Goal: Transaction & Acquisition: Purchase product/service

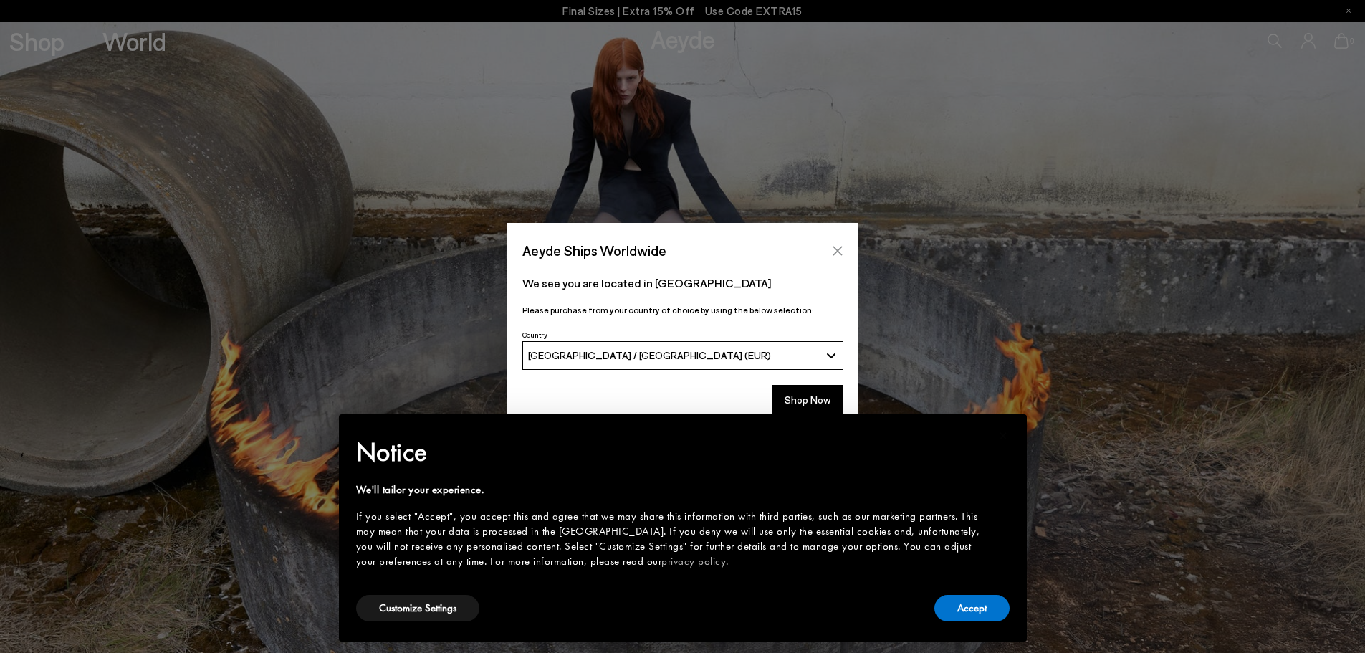
click at [834, 244] on button "Close" at bounding box center [838, 251] width 22 height 22
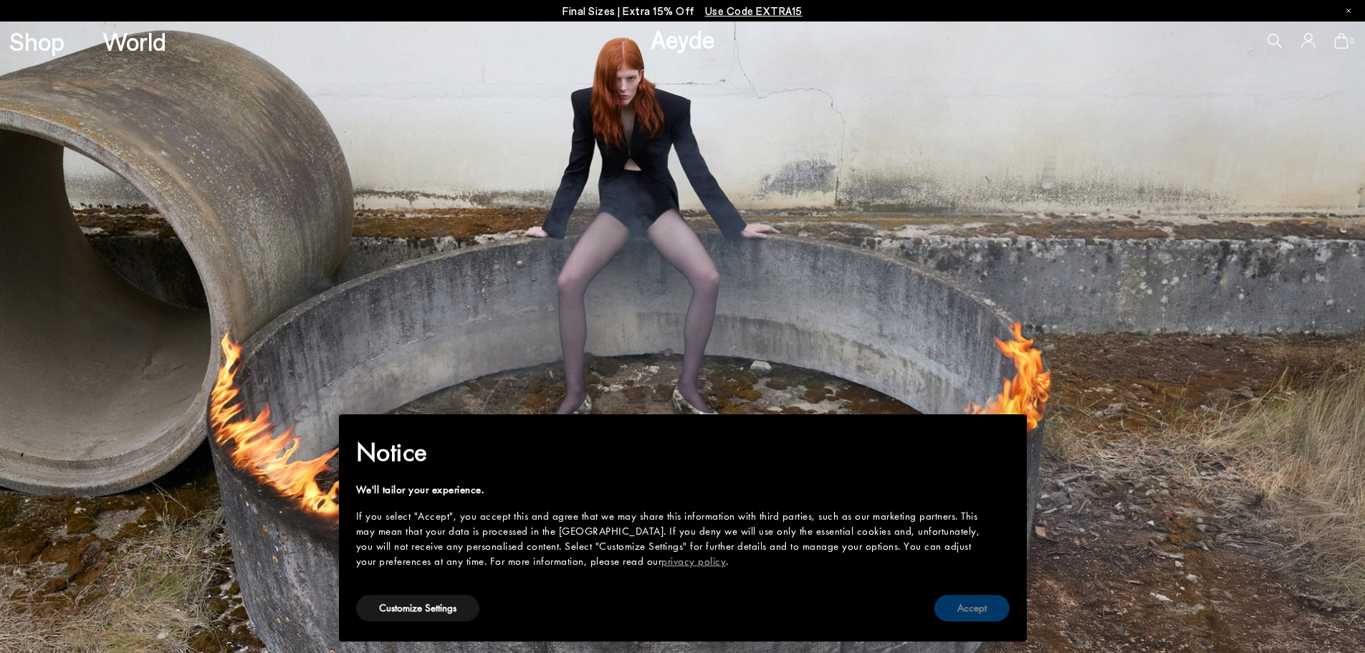
click at [968, 600] on button "Accept" at bounding box center [972, 608] width 75 height 27
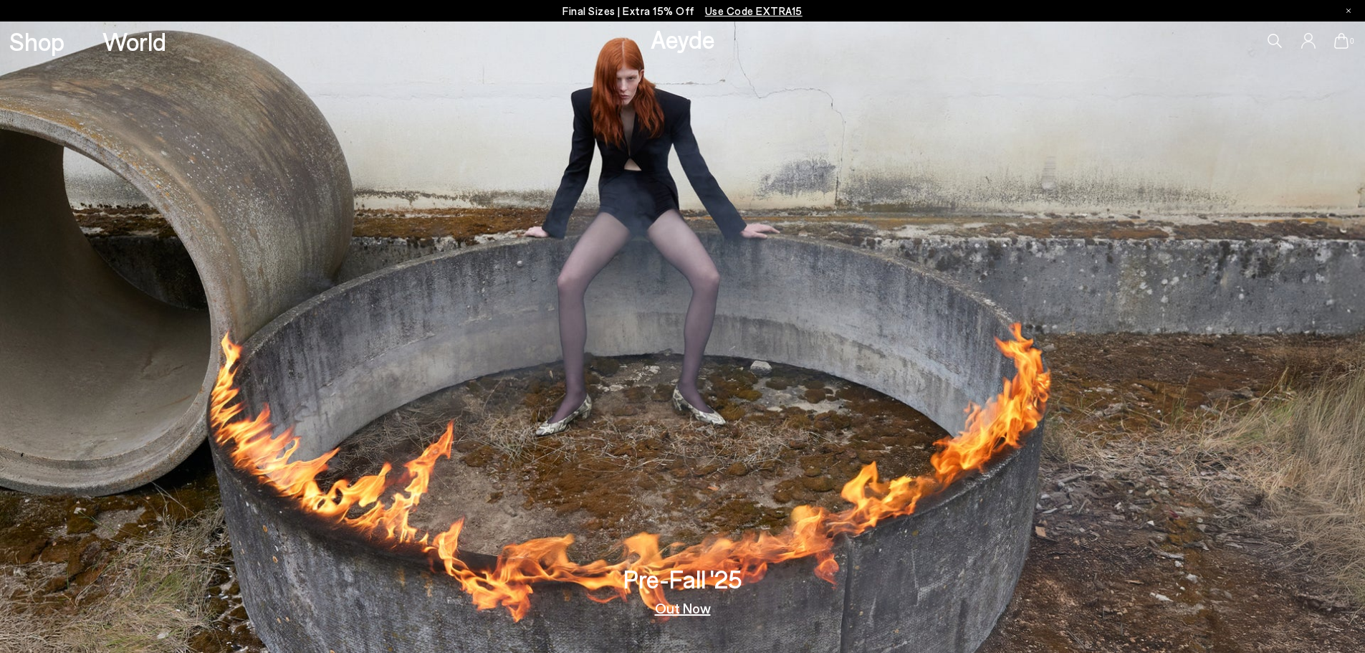
click at [1266, 36] on div "0" at bounding box center [1137, 41] width 455 height 39
click at [1270, 38] on icon at bounding box center [1275, 41] width 14 height 14
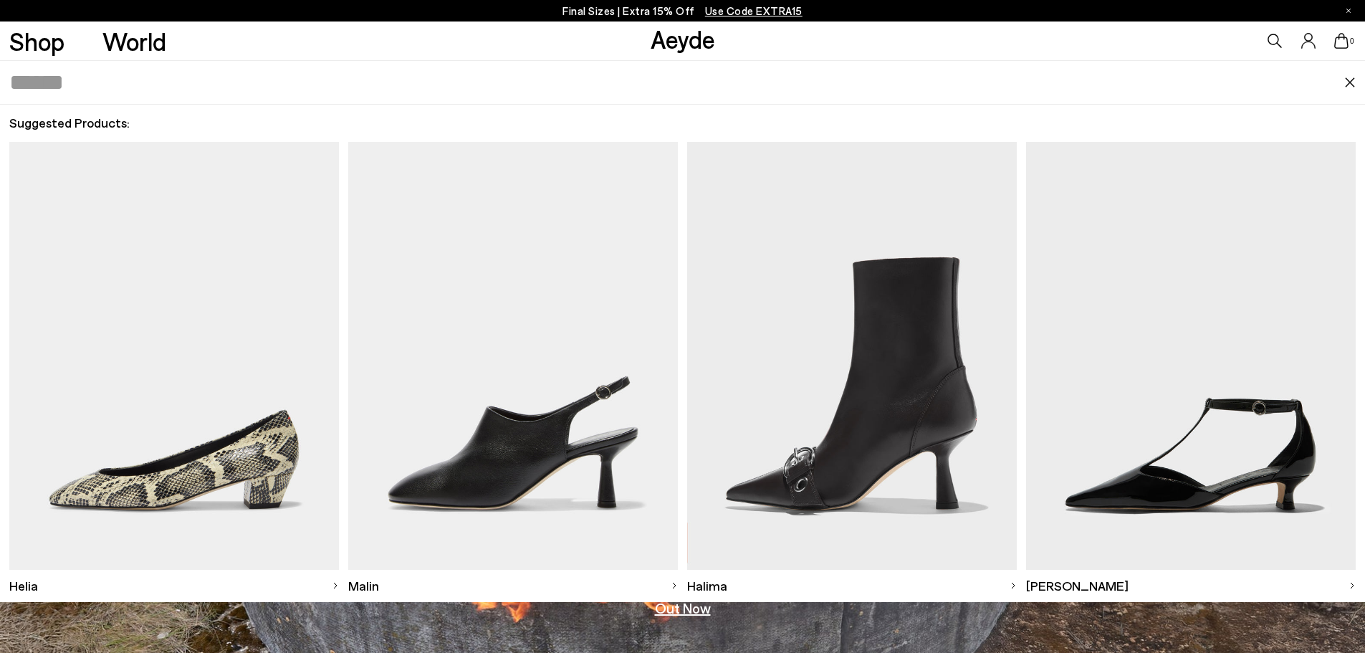
click at [177, 76] on input "text" at bounding box center [676, 82] width 1335 height 43
type input "*"
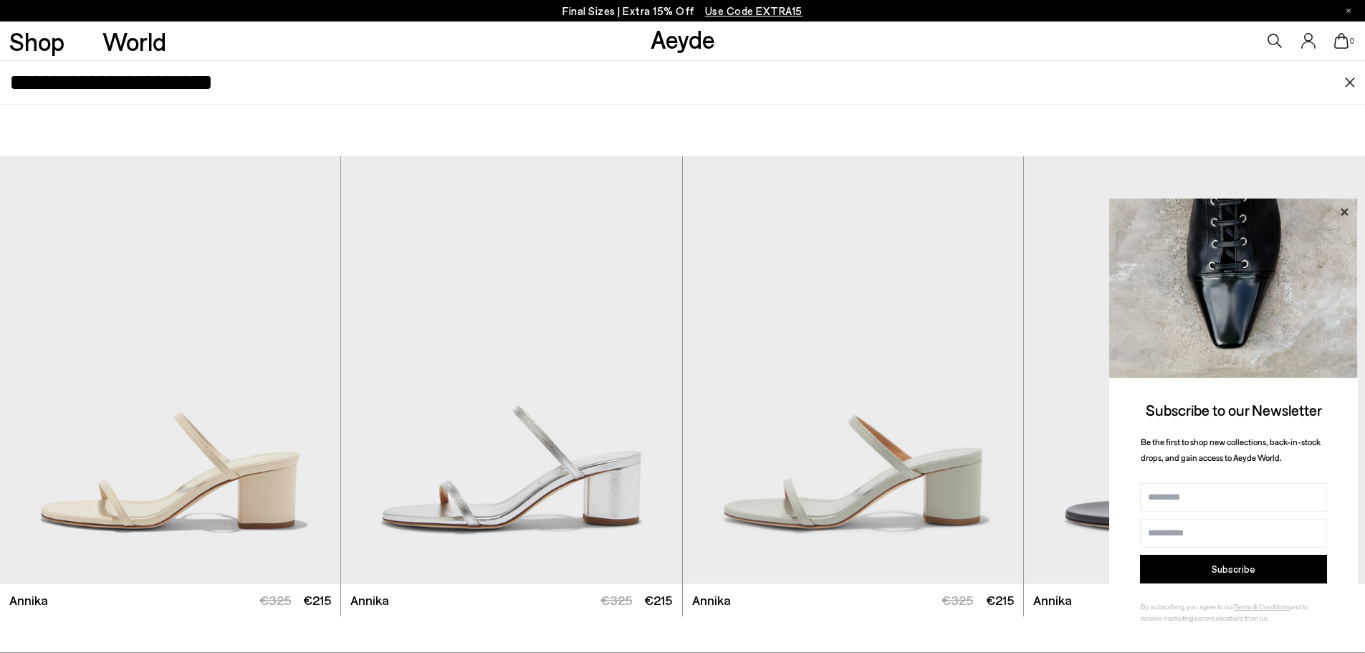
type input "**********"
click at [1350, 210] on icon at bounding box center [1344, 212] width 19 height 19
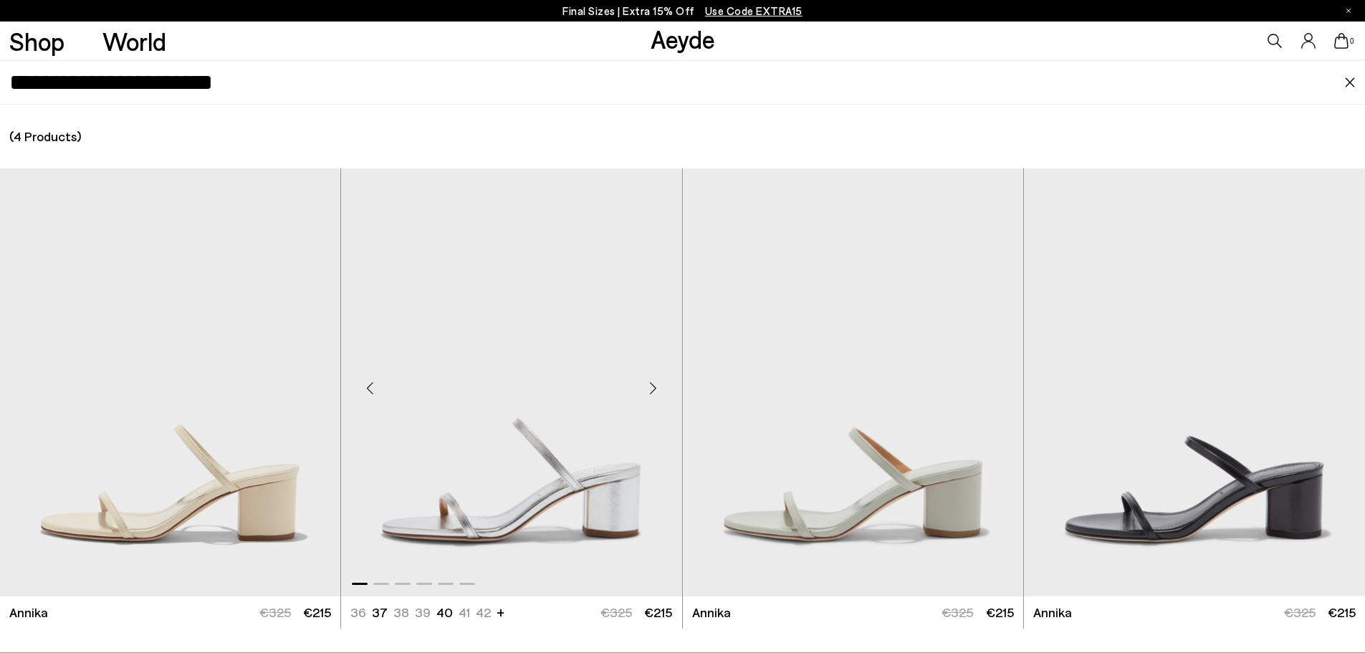
scroll to position [215, 0]
click at [454, 444] on img "1 / 6" at bounding box center [511, 382] width 340 height 428
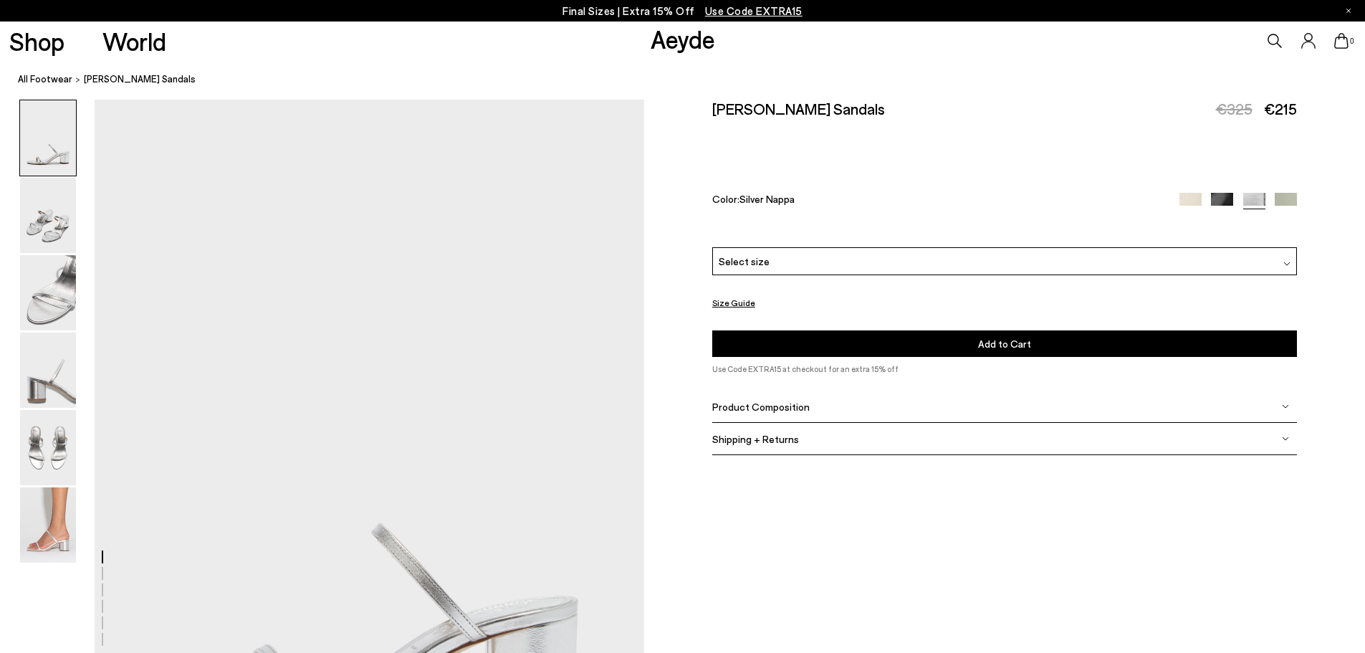
click at [1281, 37] on icon at bounding box center [1275, 41] width 14 height 14
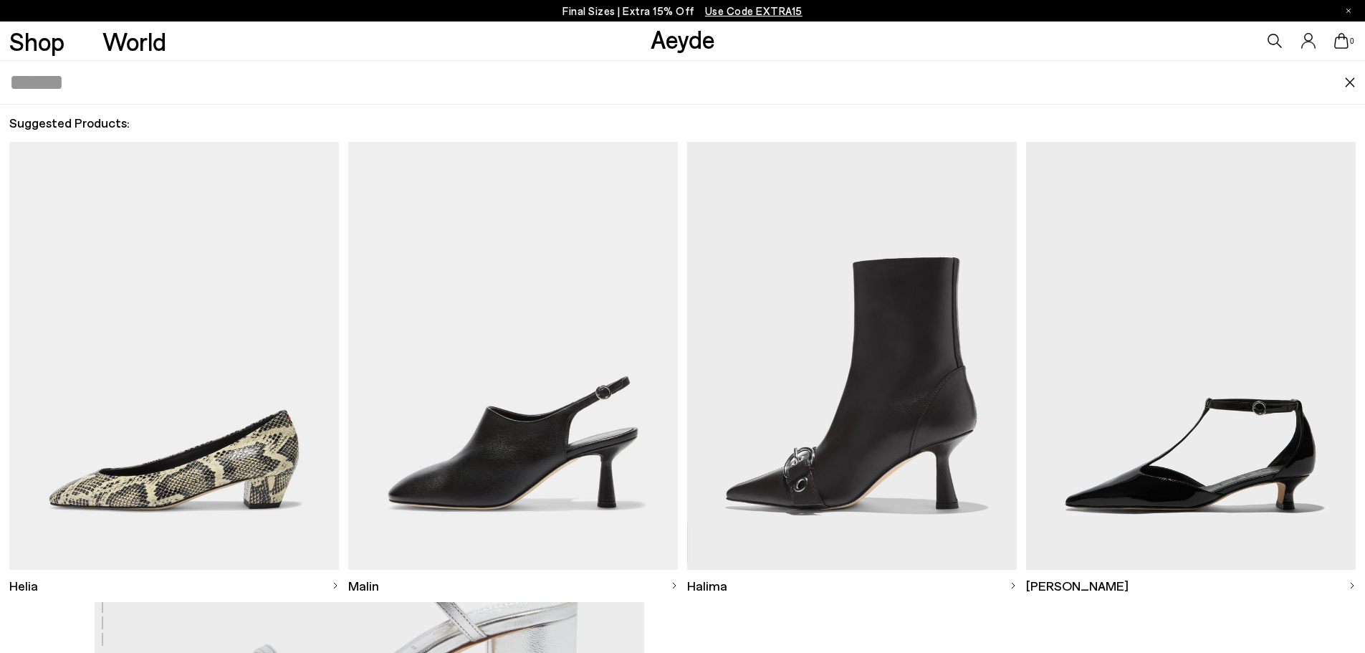
click at [452, 85] on input "text" at bounding box center [676, 82] width 1335 height 43
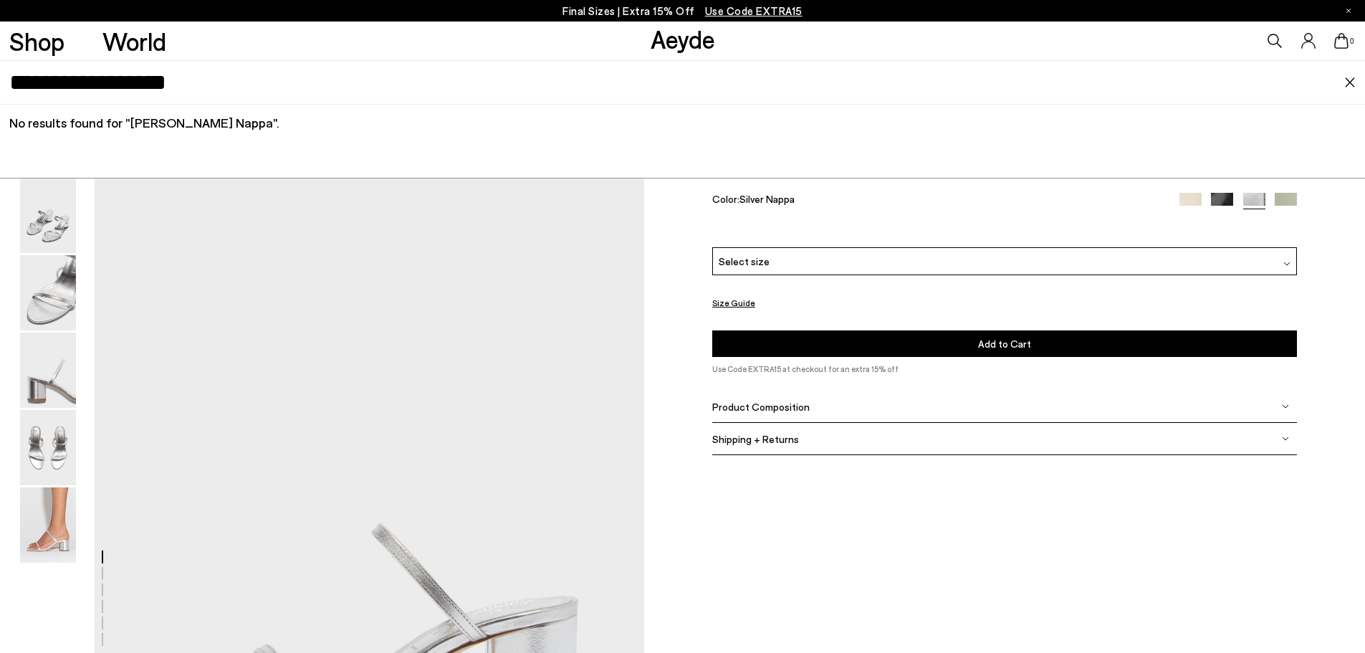
type input "**********"
click at [1278, 44] on icon at bounding box center [1276, 41] width 14 height 14
click at [1350, 86] on img at bounding box center [1350, 82] width 11 height 10
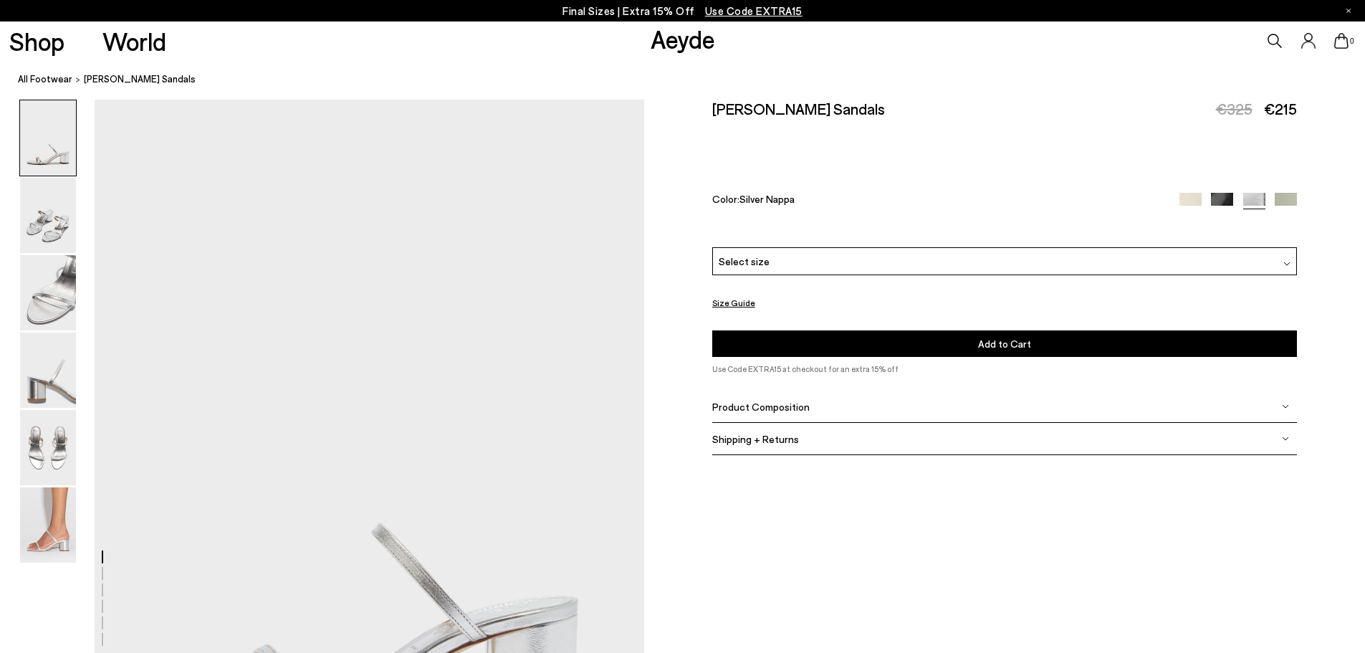
click at [705, 41] on link "Aeyde" at bounding box center [683, 39] width 65 height 30
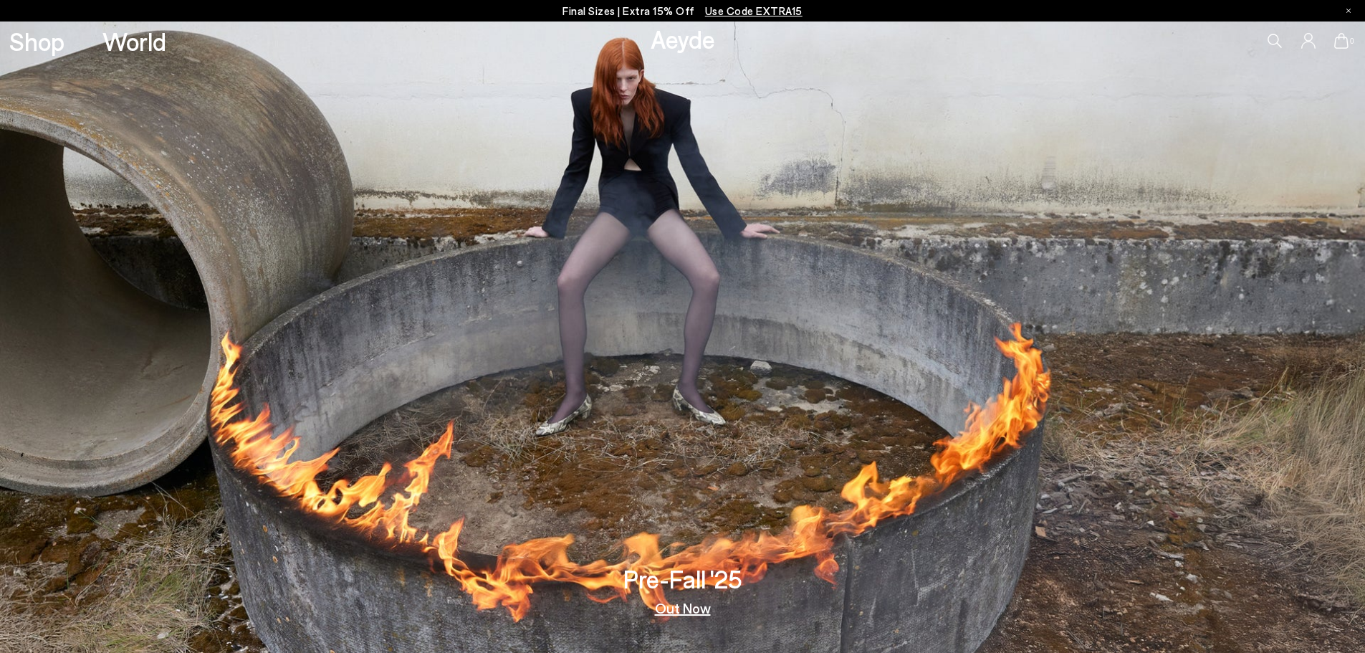
click at [1277, 34] on icon at bounding box center [1275, 41] width 14 height 14
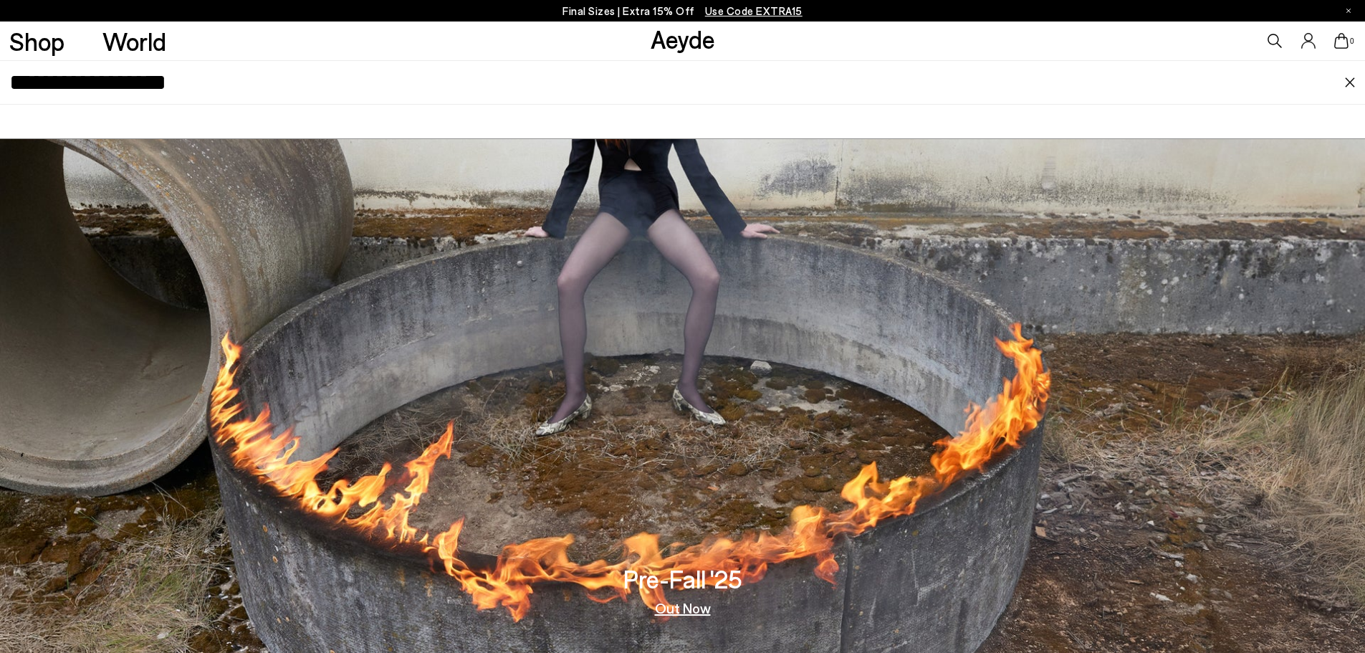
click at [120, 93] on input "**********" at bounding box center [676, 82] width 1335 height 43
type input "**********"
drag, startPoint x: 180, startPoint y: 72, endPoint x: -70, endPoint y: 47, distance: 250.6
click at [0, 47] on html "Your item is added to cart. View Cart × Final Sizes | Extra 15% Off Use Code EX…" at bounding box center [682, 326] width 1365 height 653
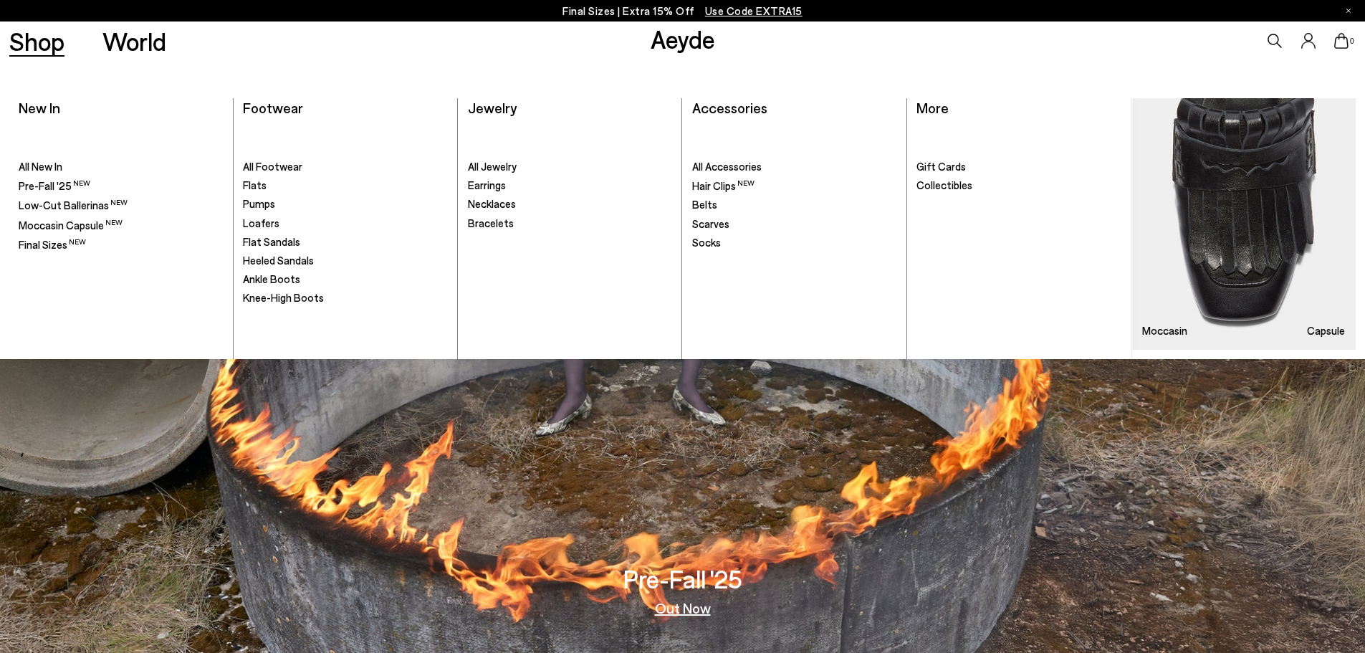
click at [33, 42] on link "Shop" at bounding box center [36, 41] width 55 height 25
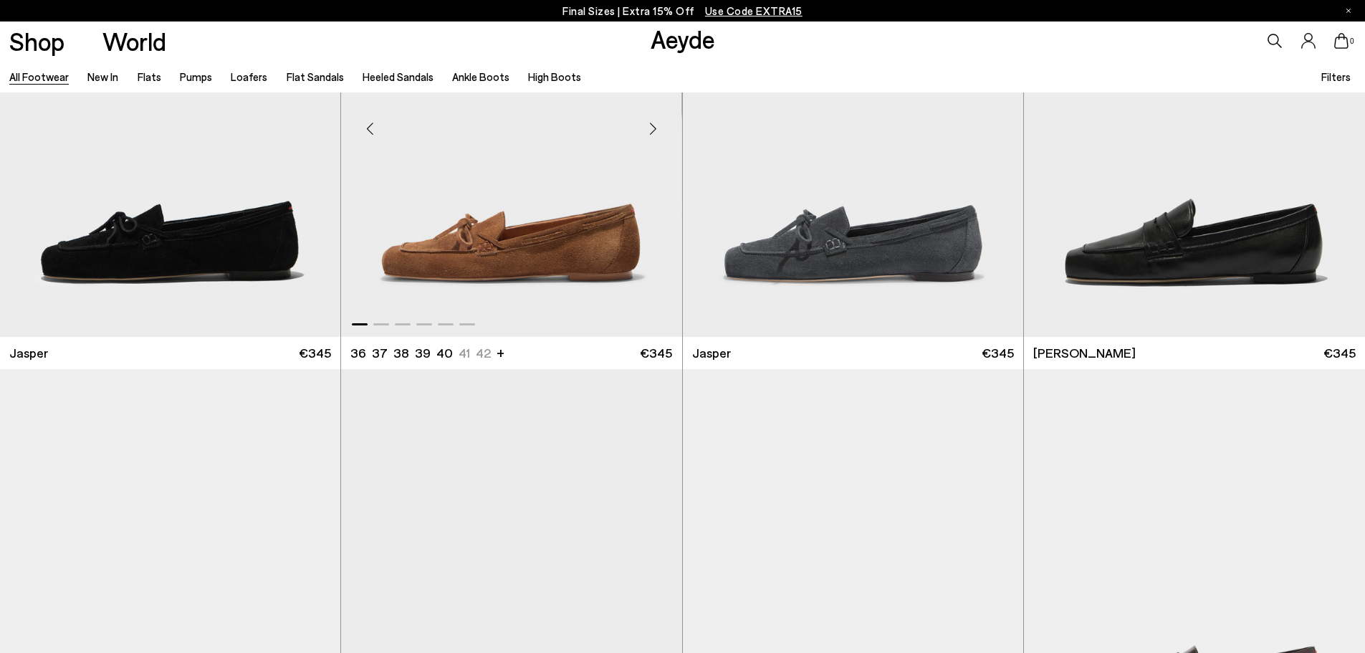
scroll to position [645, 0]
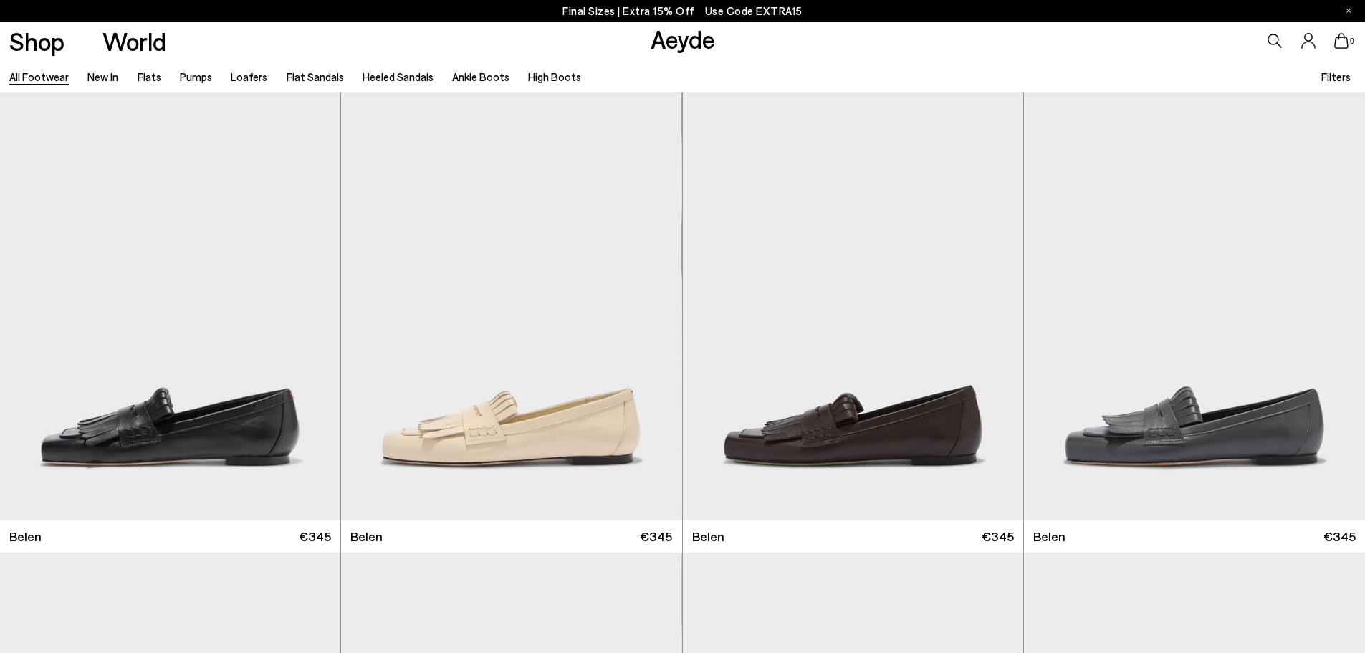
click at [1279, 42] on icon at bounding box center [1276, 41] width 14 height 14
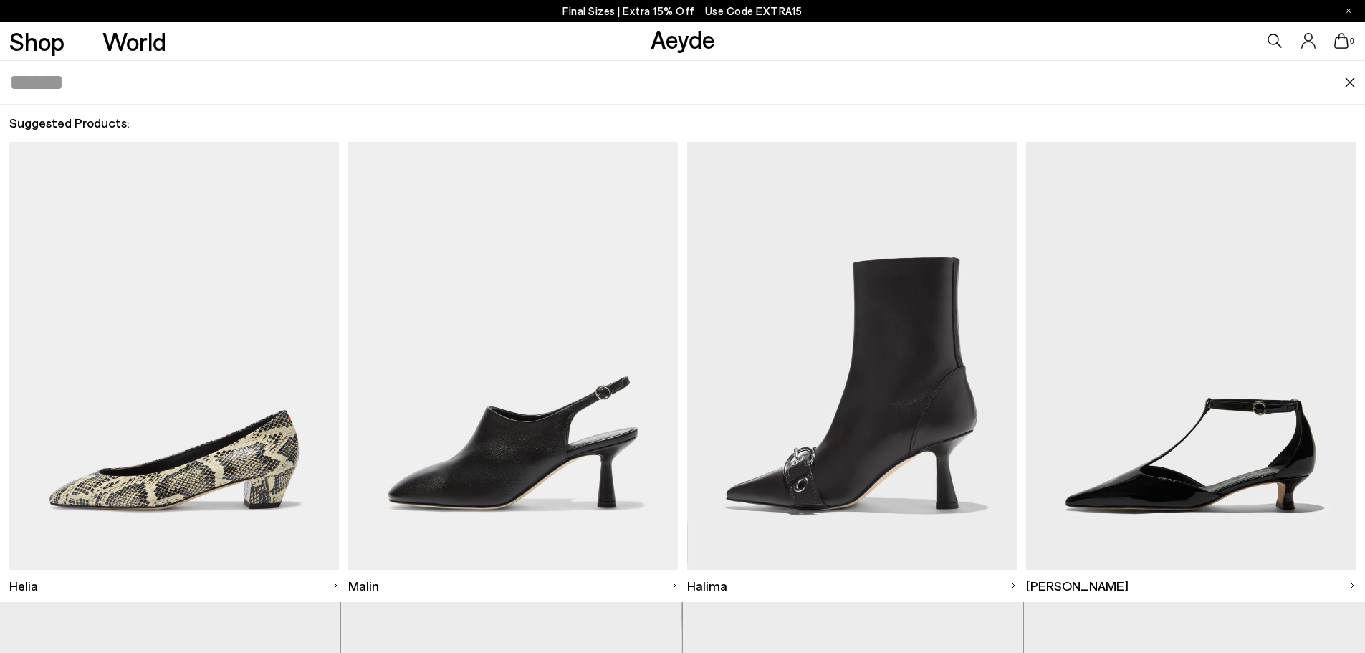
click at [168, 83] on input "text" at bounding box center [676, 82] width 1335 height 43
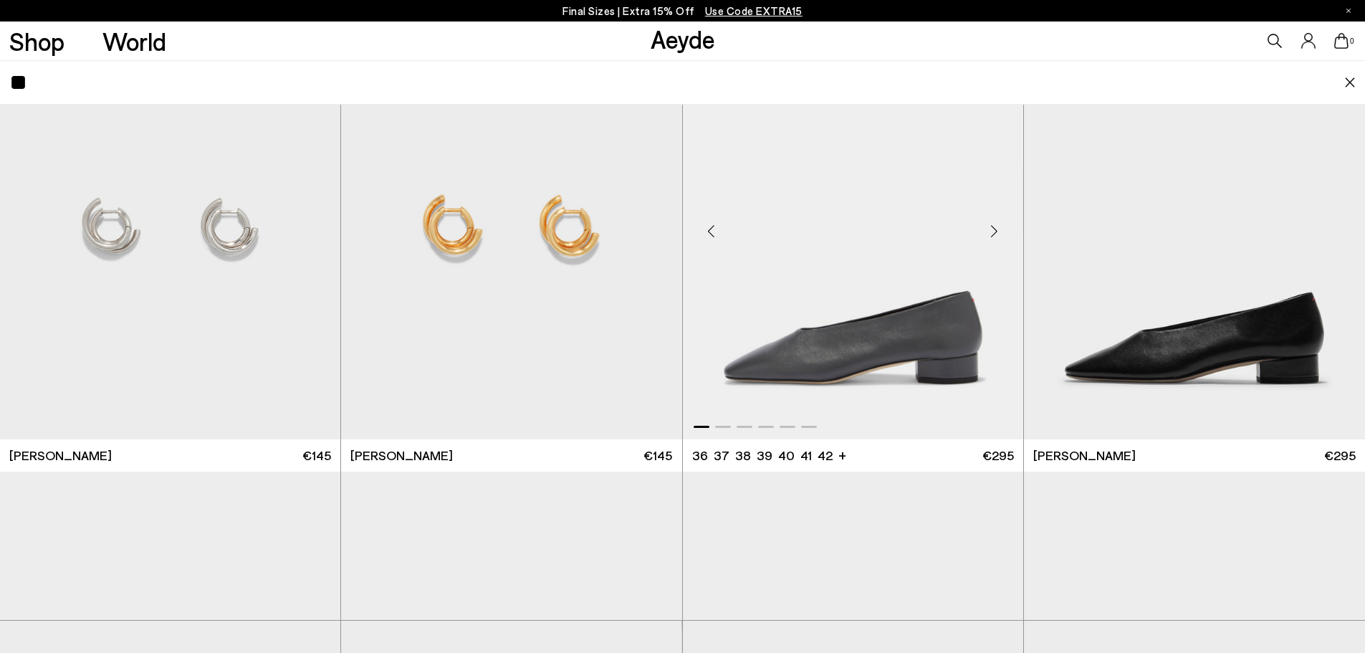
scroll to position [287, 0]
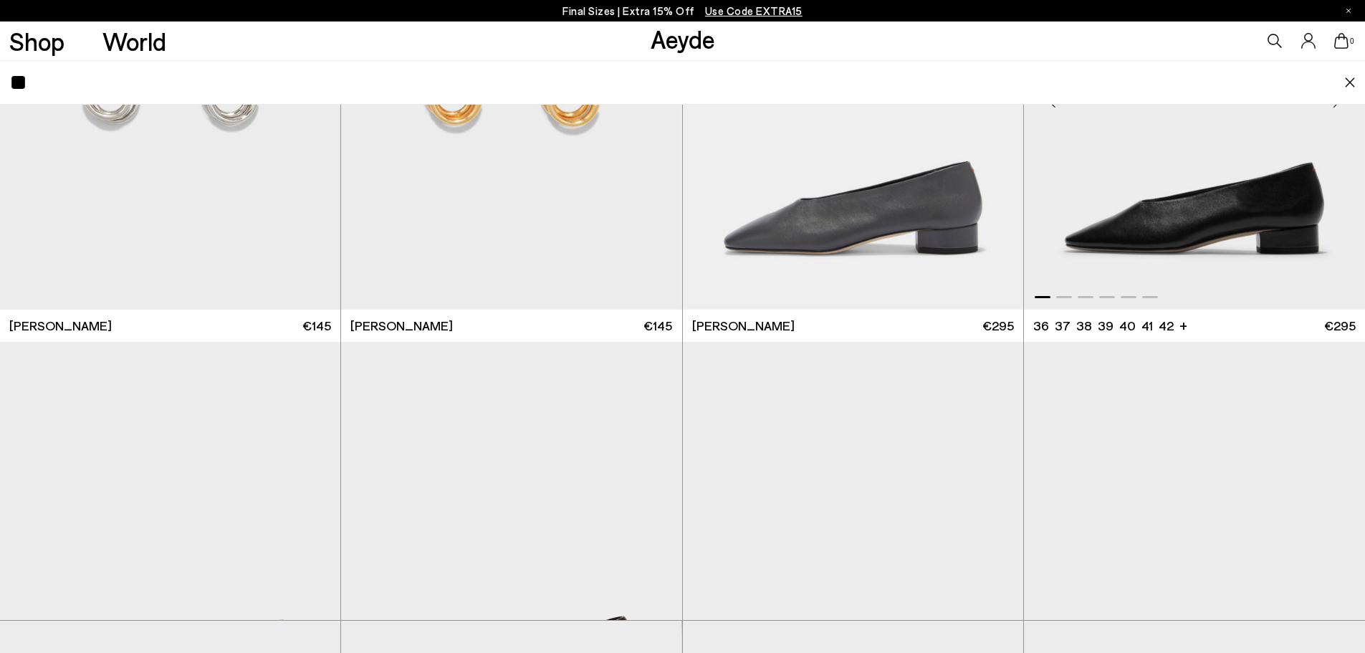
type input "**"
click at [1170, 242] on img "1 / 6" at bounding box center [1194, 96] width 341 height 428
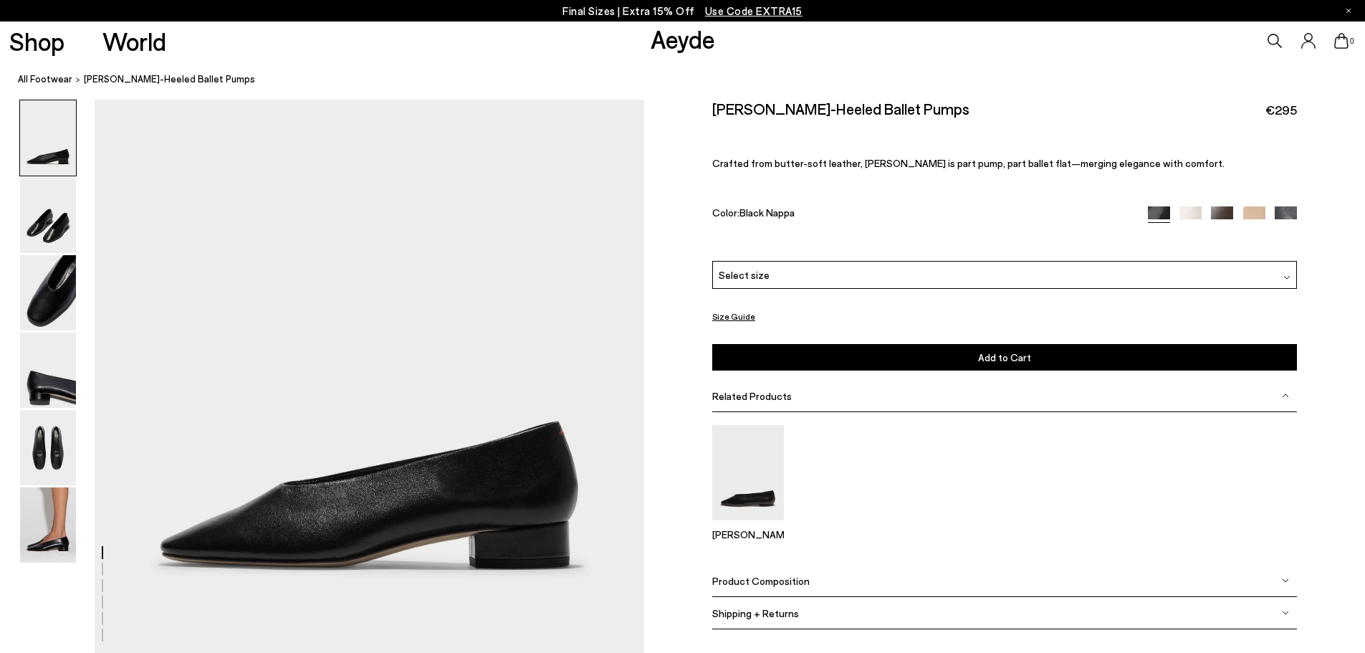
click at [806, 268] on div "Select size" at bounding box center [1004, 275] width 585 height 28
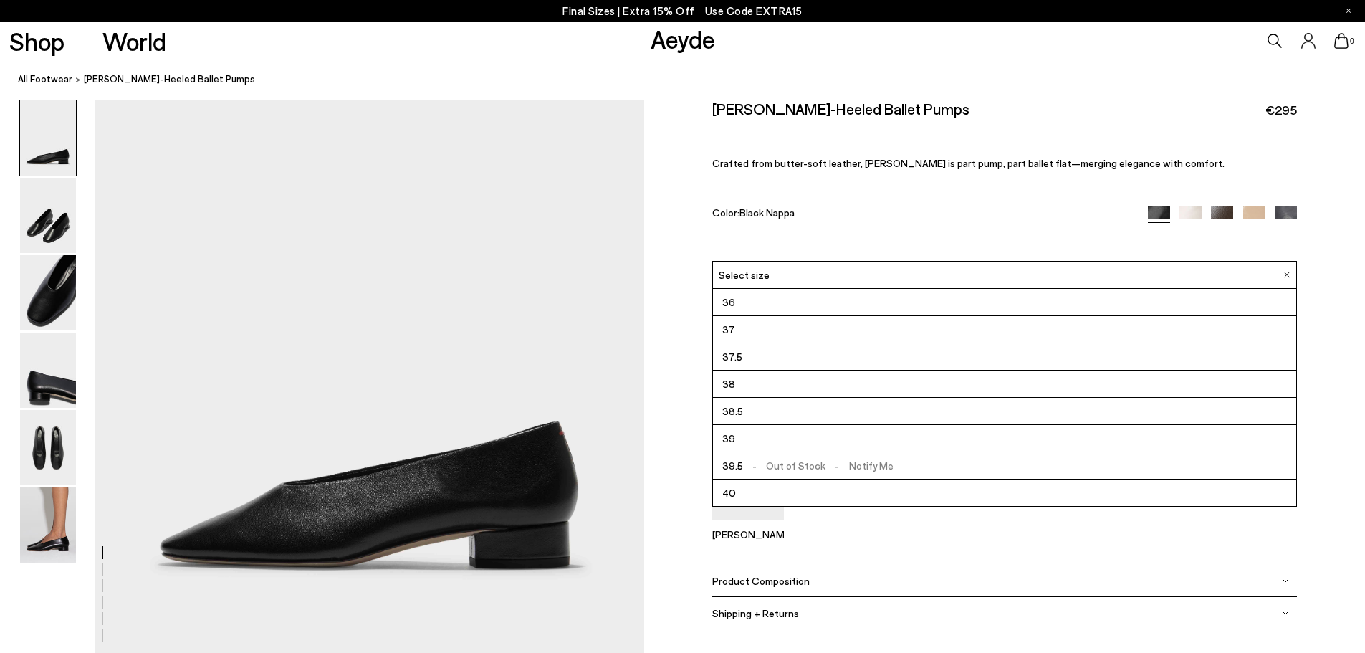
click at [747, 461] on span "-" at bounding box center [754, 465] width 23 height 12
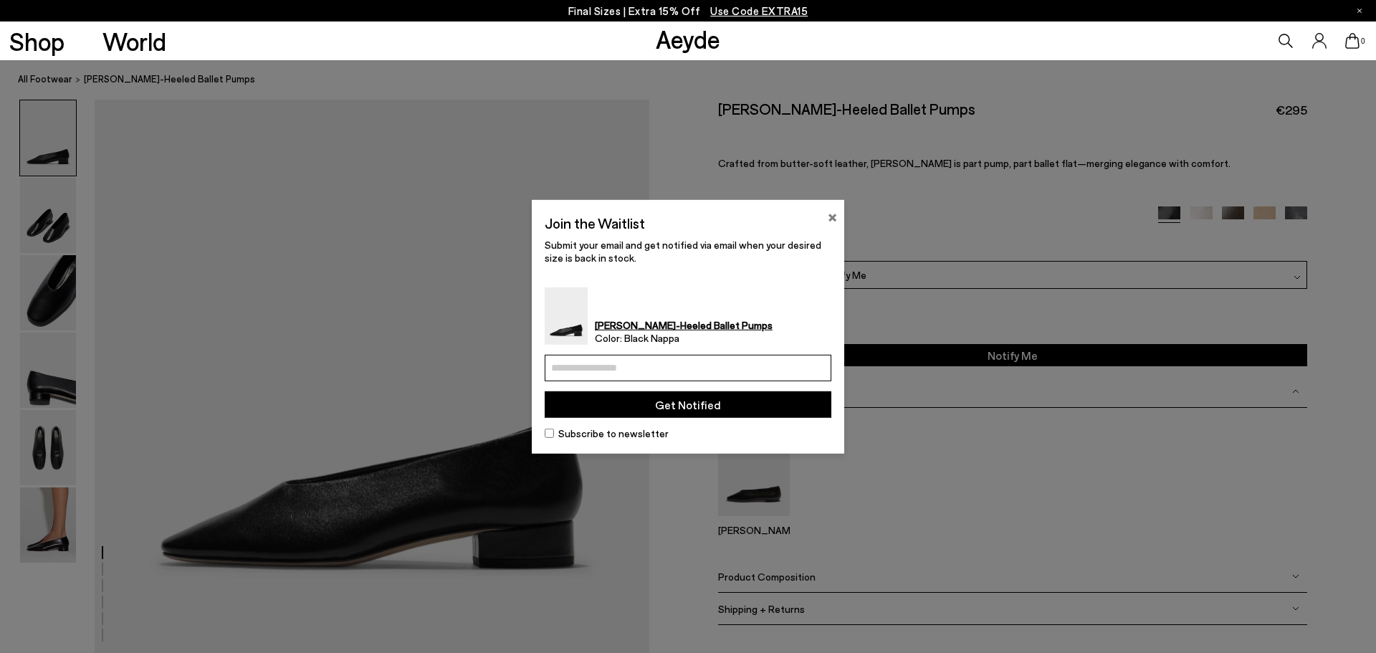
click at [829, 216] on button "×" at bounding box center [832, 214] width 9 height 17
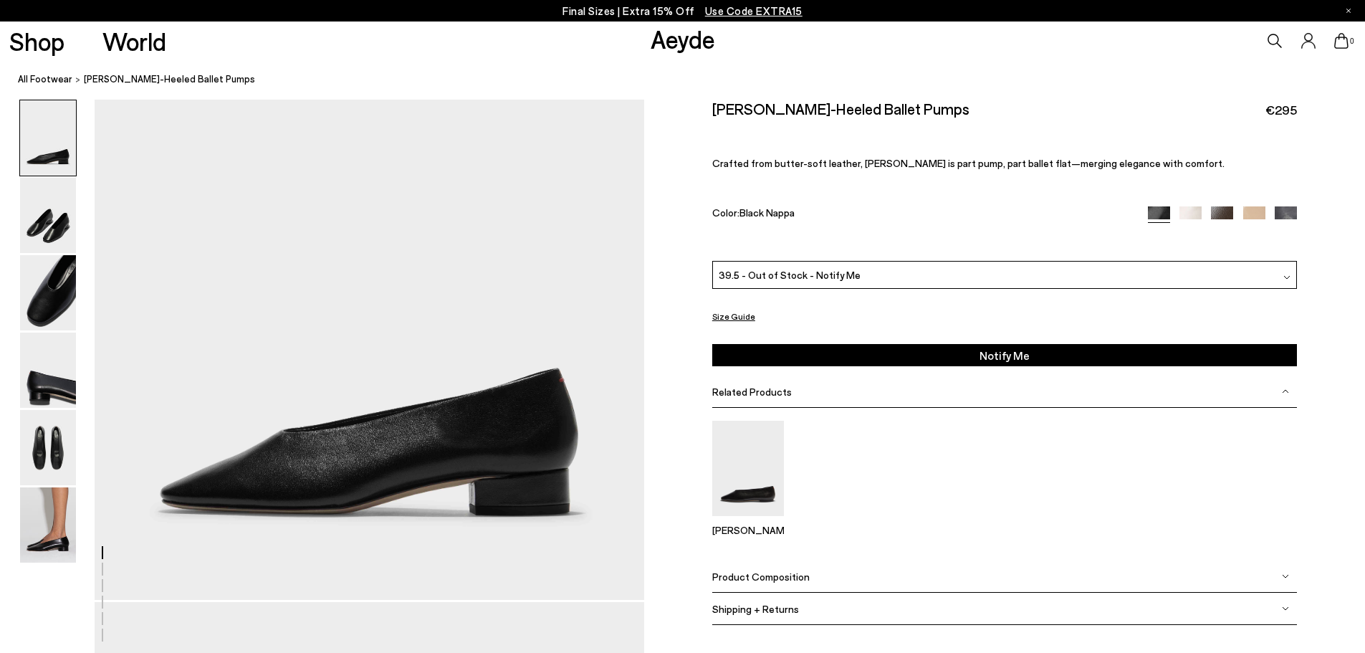
scroll to position [215, 0]
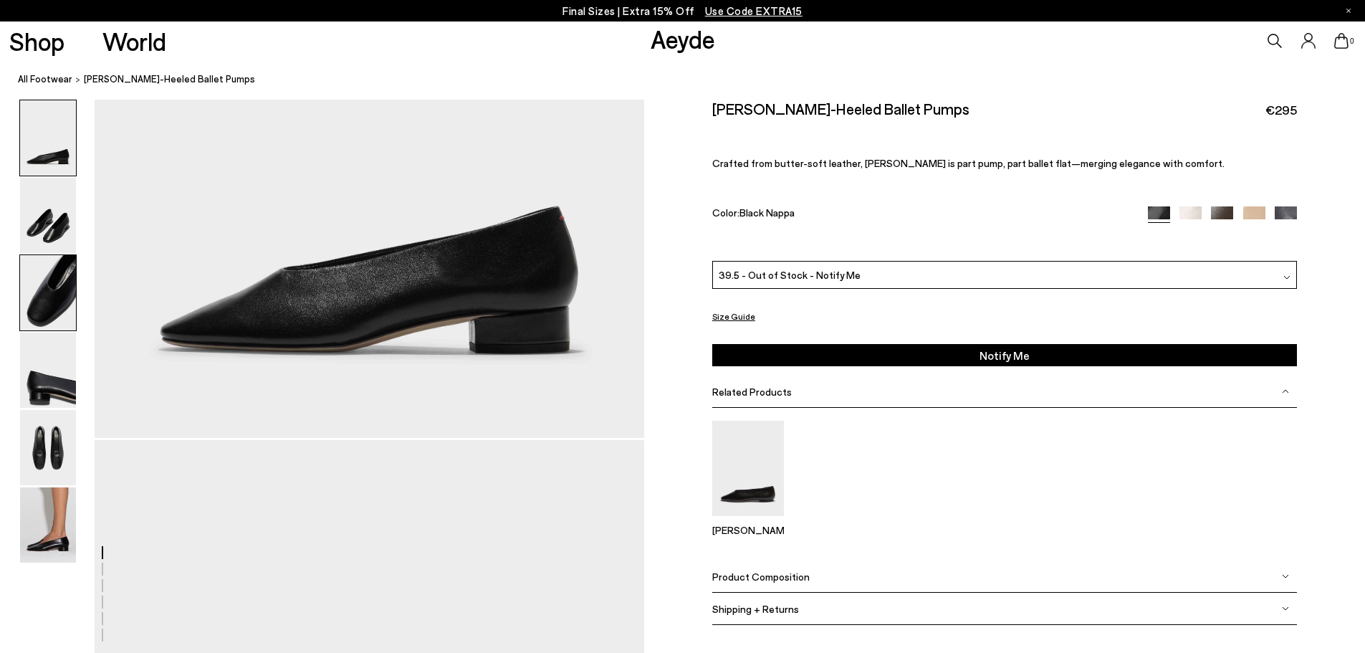
click at [34, 292] on img at bounding box center [48, 292] width 56 height 75
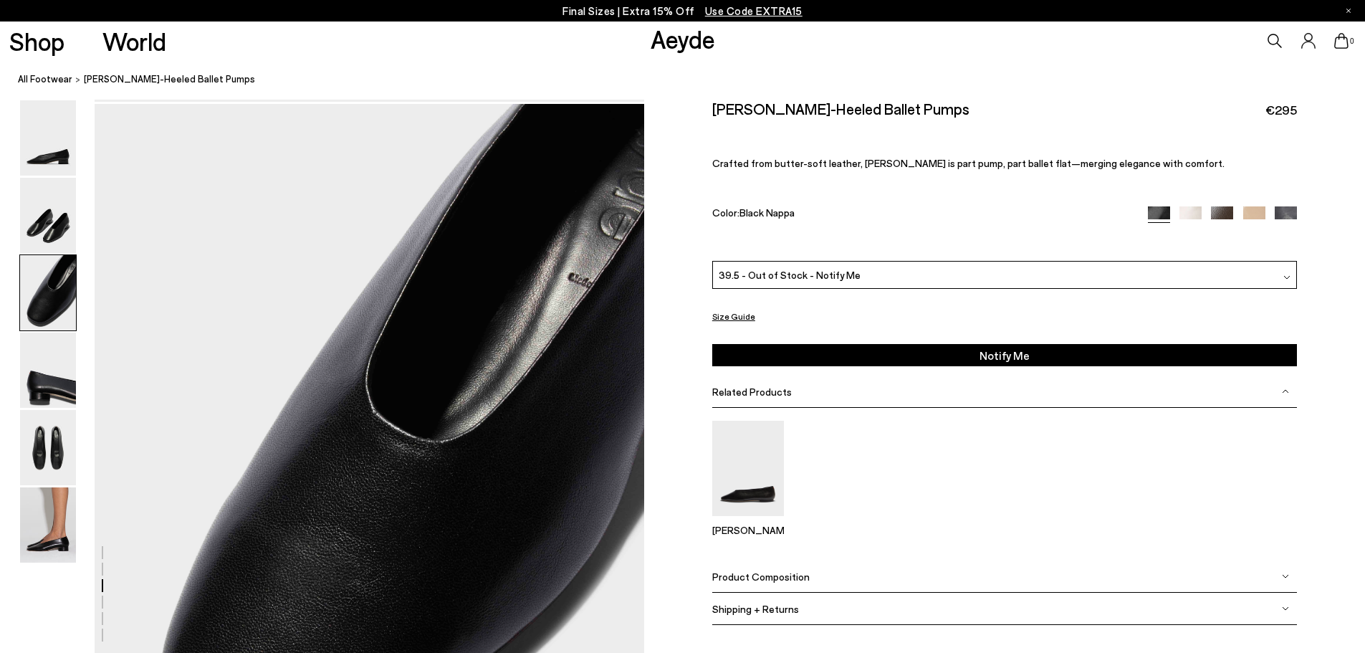
scroll to position [1292, 0]
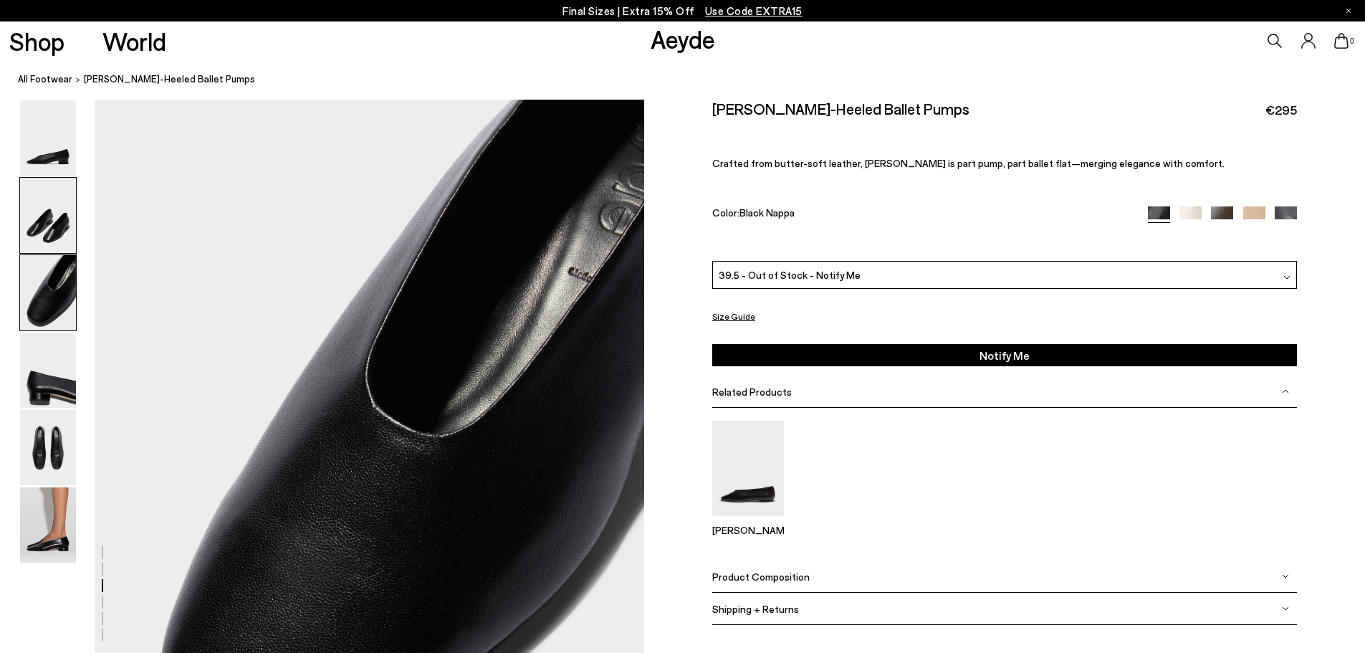
click at [57, 237] on img at bounding box center [48, 215] width 56 height 75
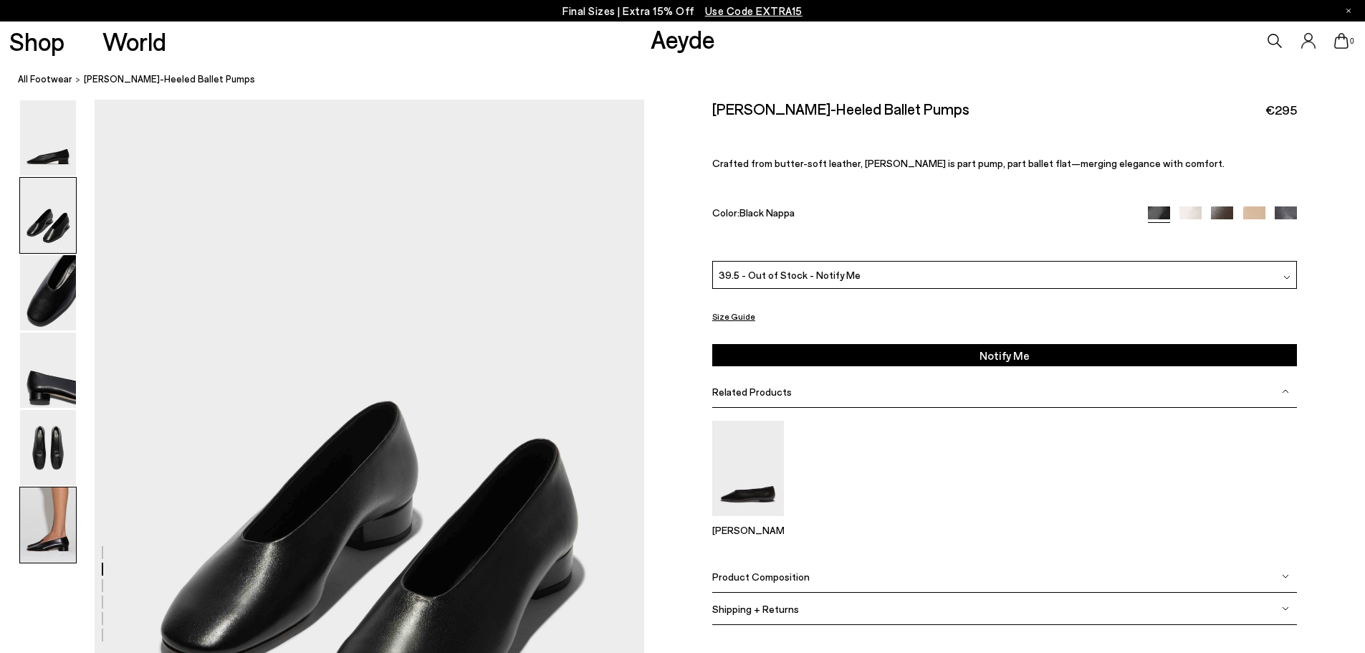
click at [71, 531] on img at bounding box center [48, 524] width 56 height 75
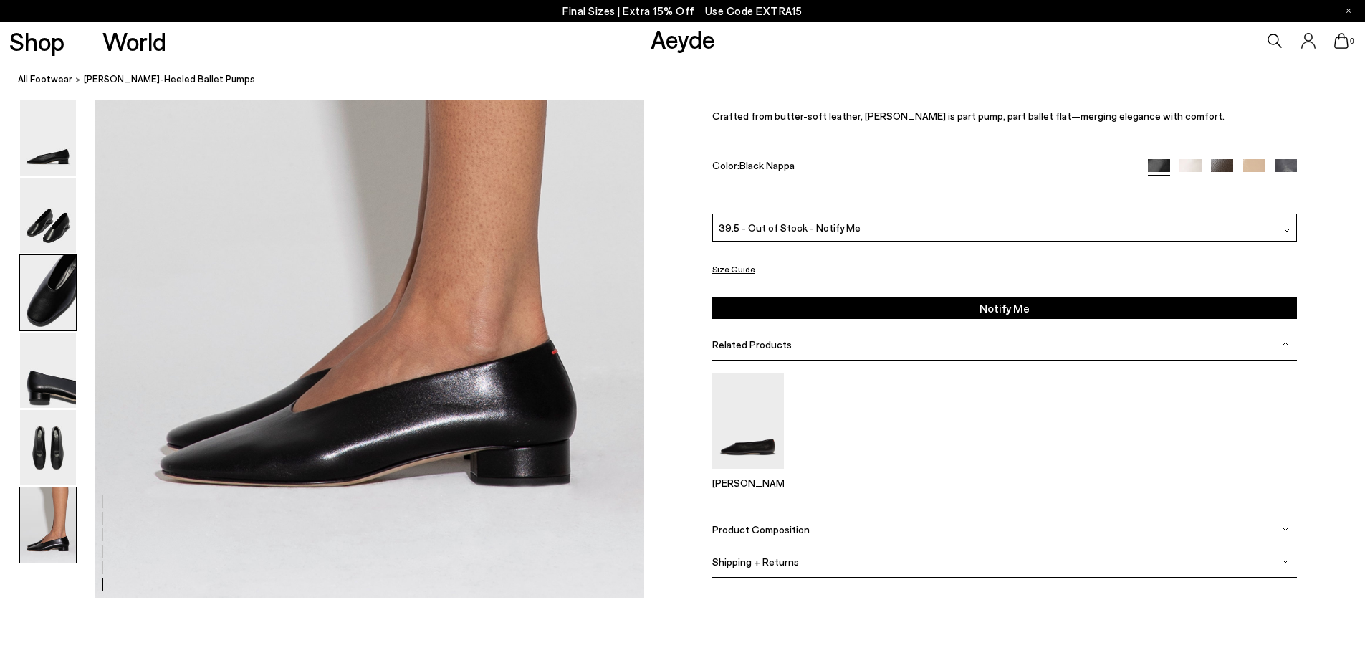
scroll to position [3728, 0]
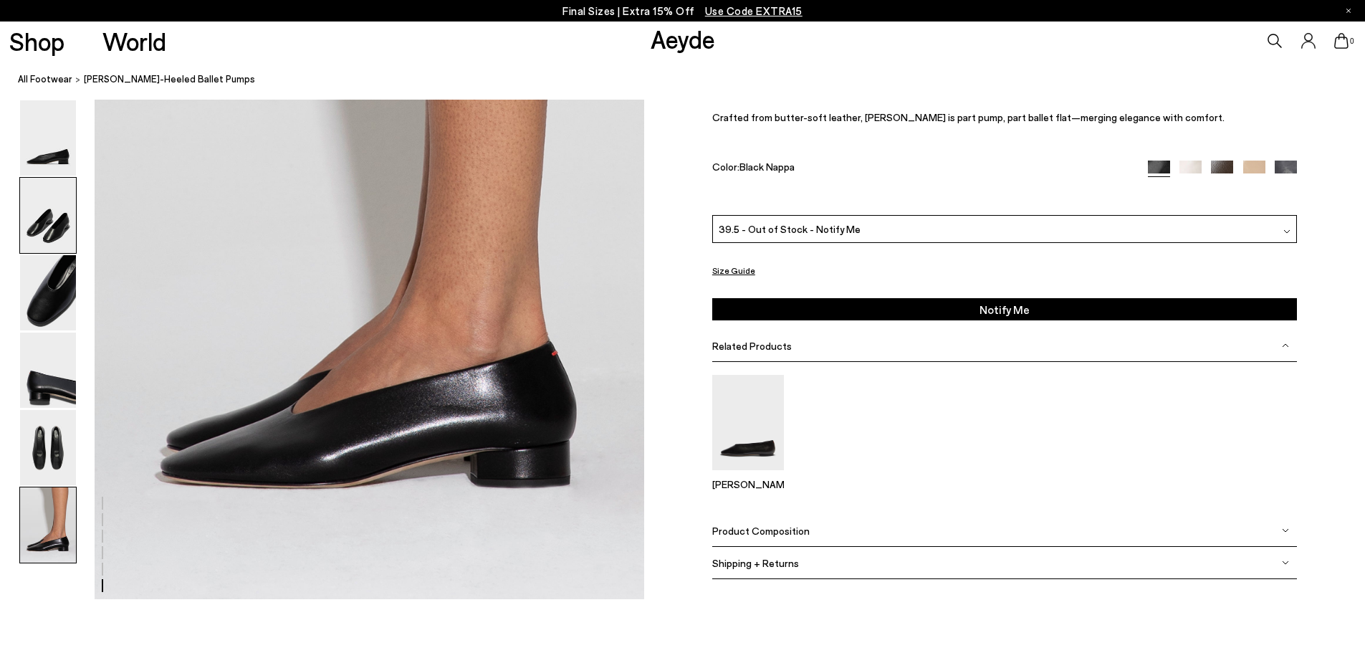
click at [51, 230] on img at bounding box center [48, 215] width 56 height 75
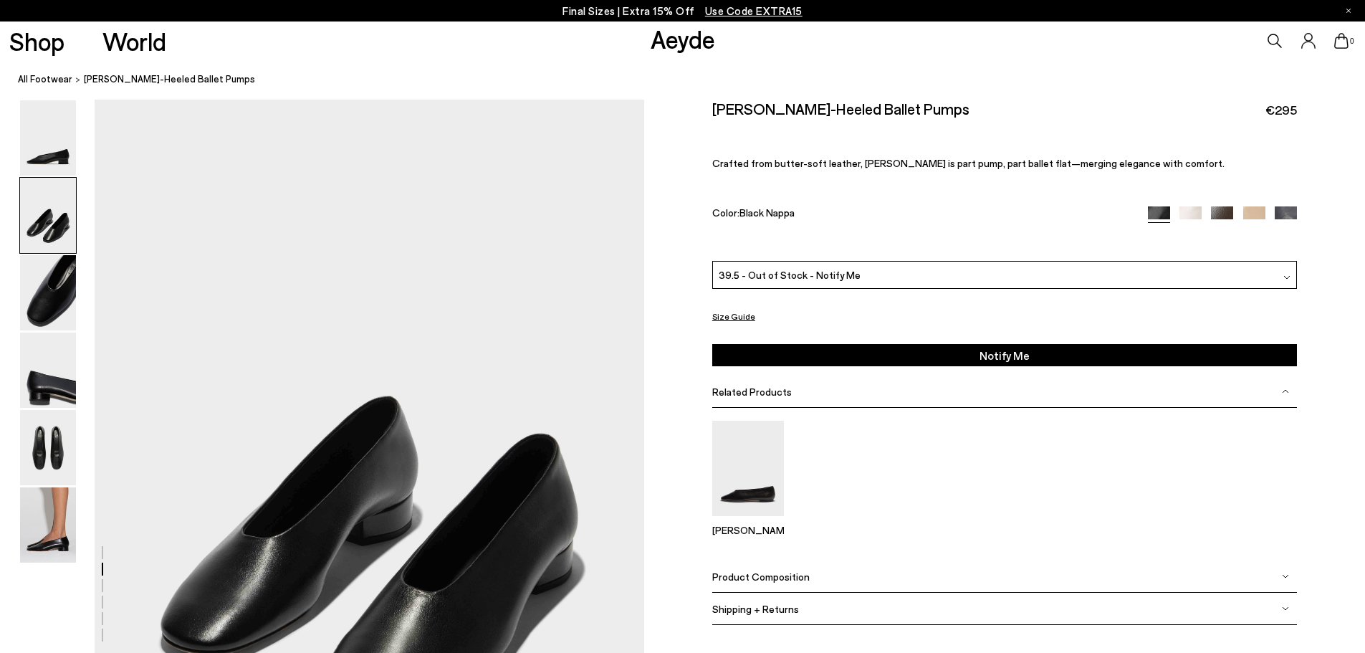
scroll to position [557, 0]
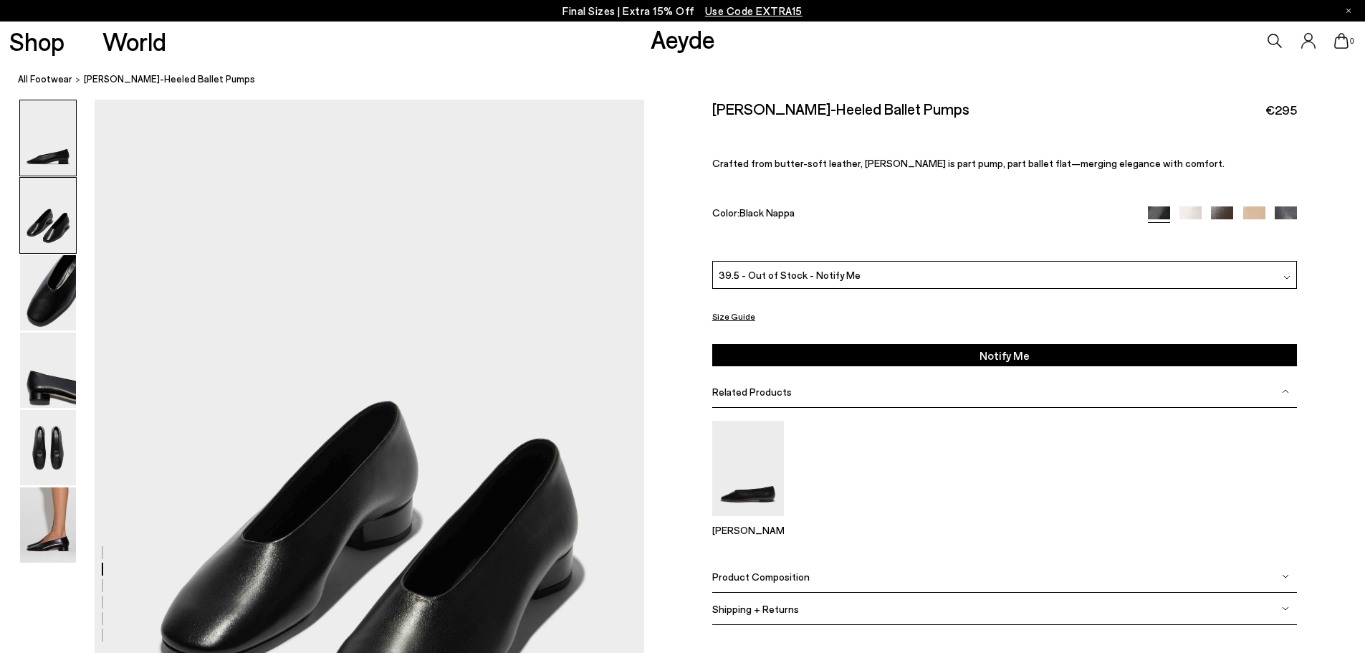
click at [60, 161] on img at bounding box center [48, 137] width 56 height 75
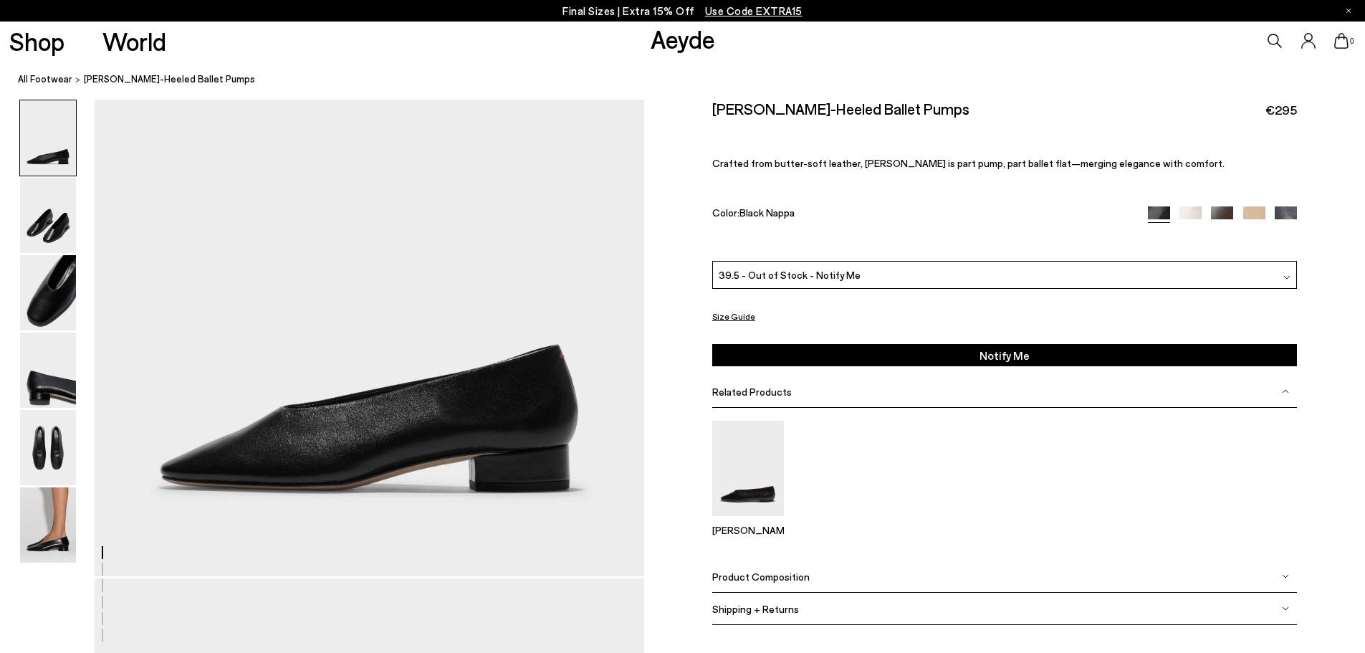
scroll to position [0, 0]
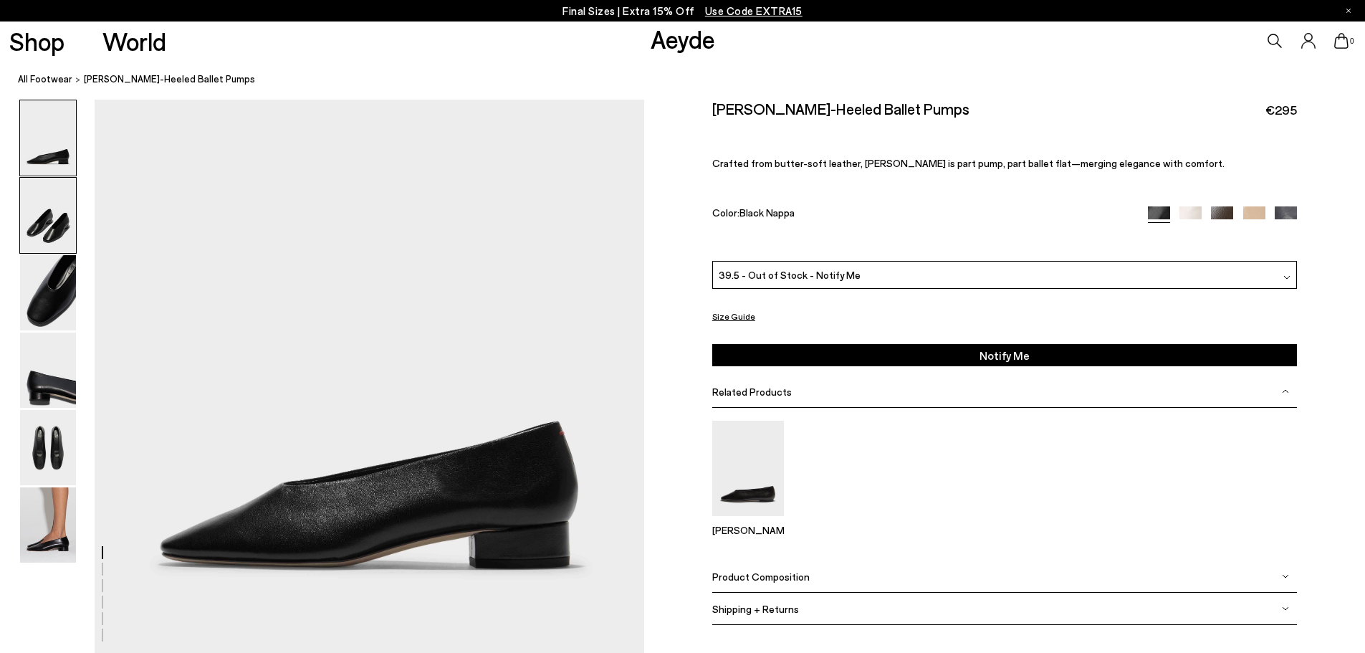
click at [52, 195] on img at bounding box center [48, 215] width 56 height 75
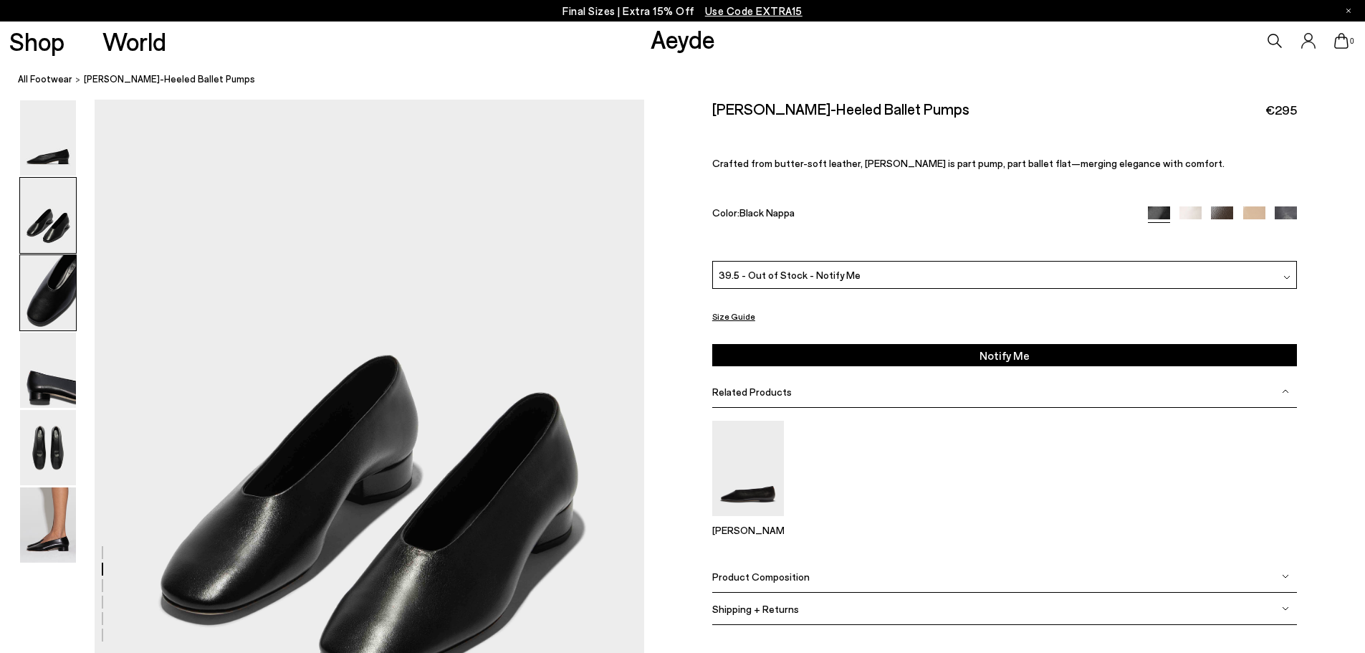
scroll to position [629, 0]
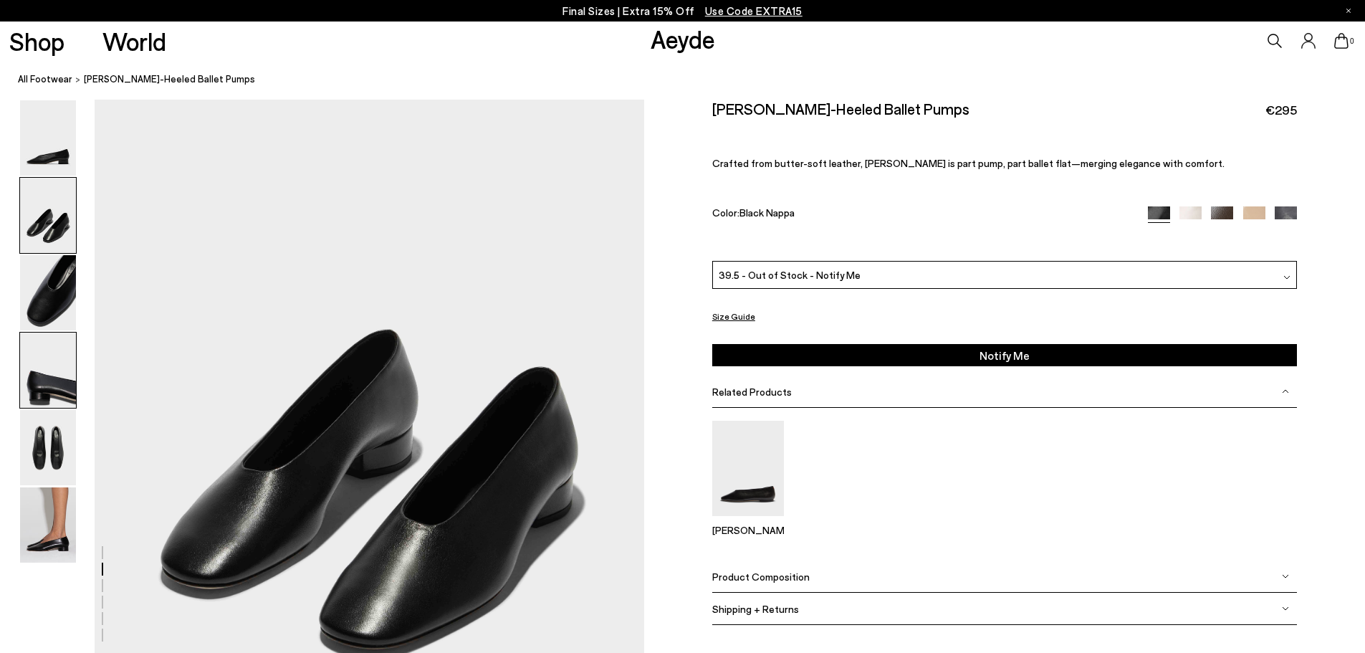
click at [53, 363] on img at bounding box center [48, 370] width 56 height 75
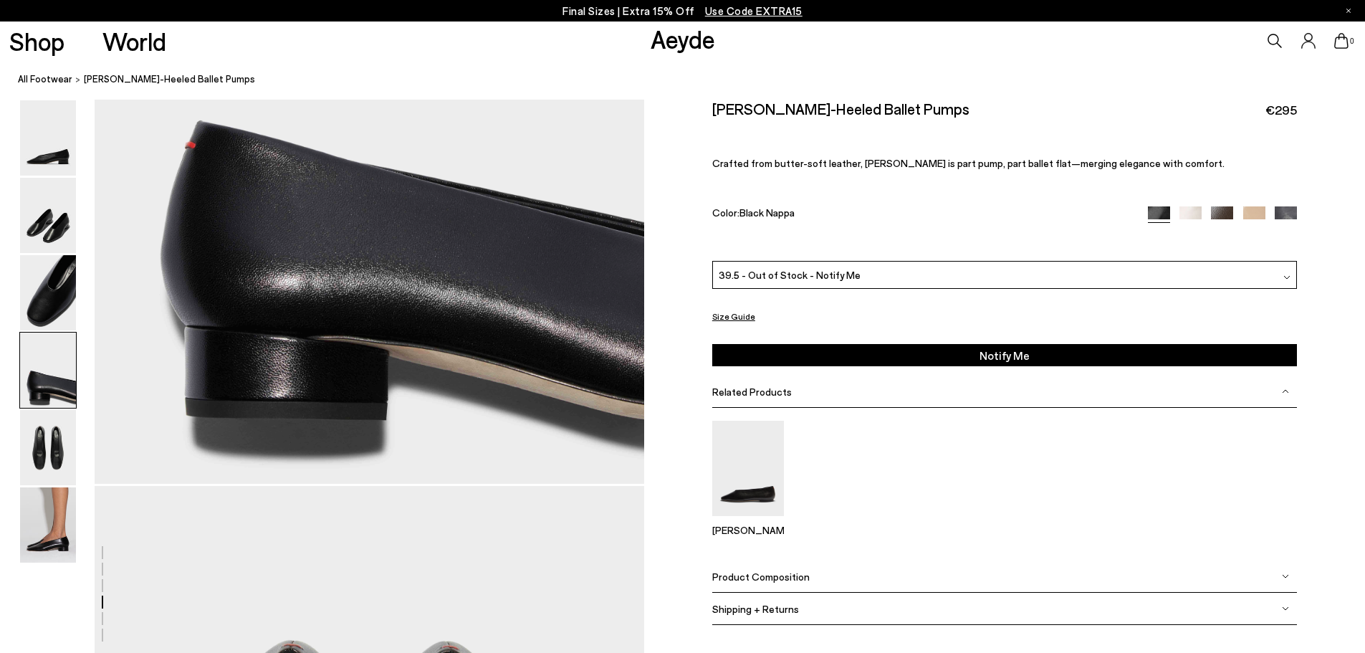
scroll to position [2385, 0]
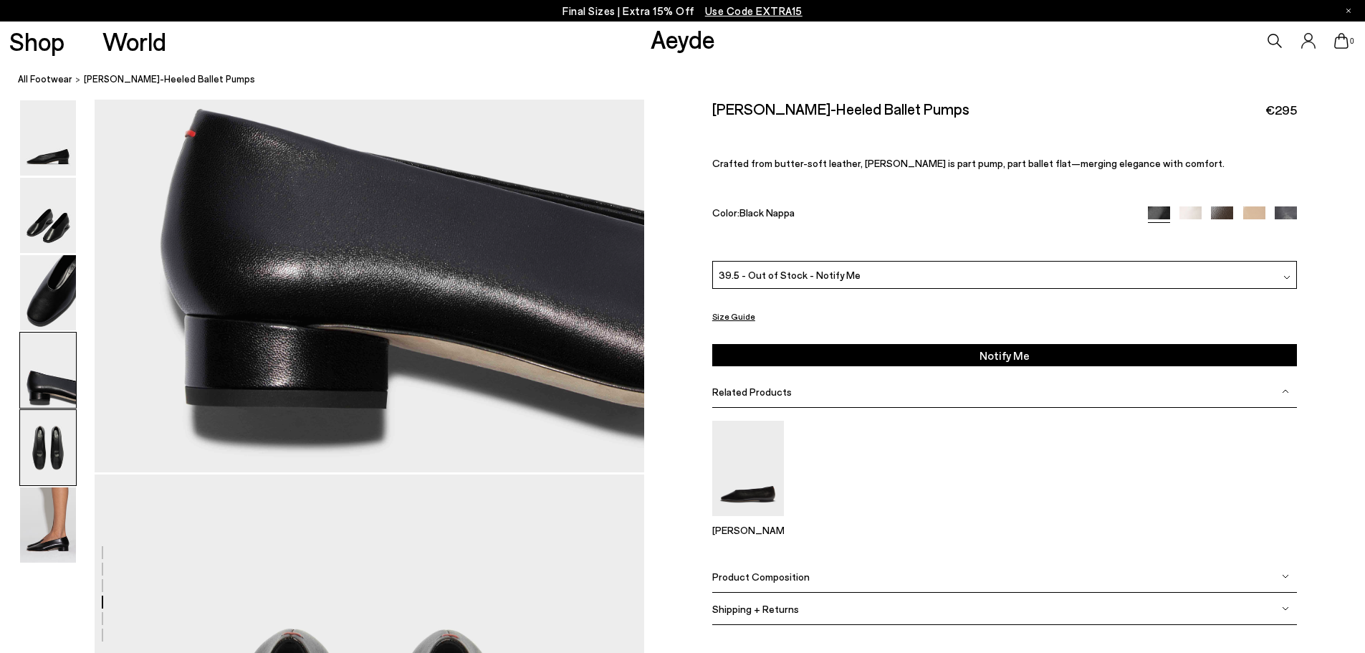
click at [64, 447] on img at bounding box center [48, 447] width 56 height 75
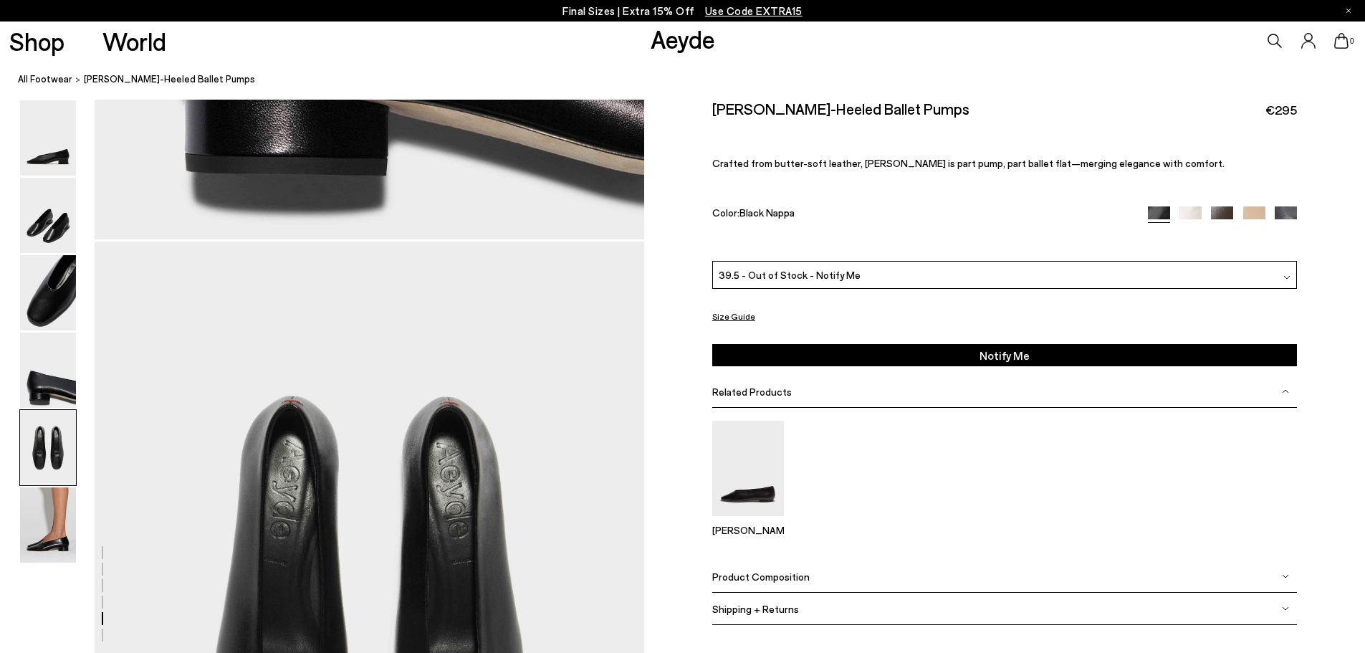
scroll to position [2833, 0]
